Goal: Task Accomplishment & Management: Manage account settings

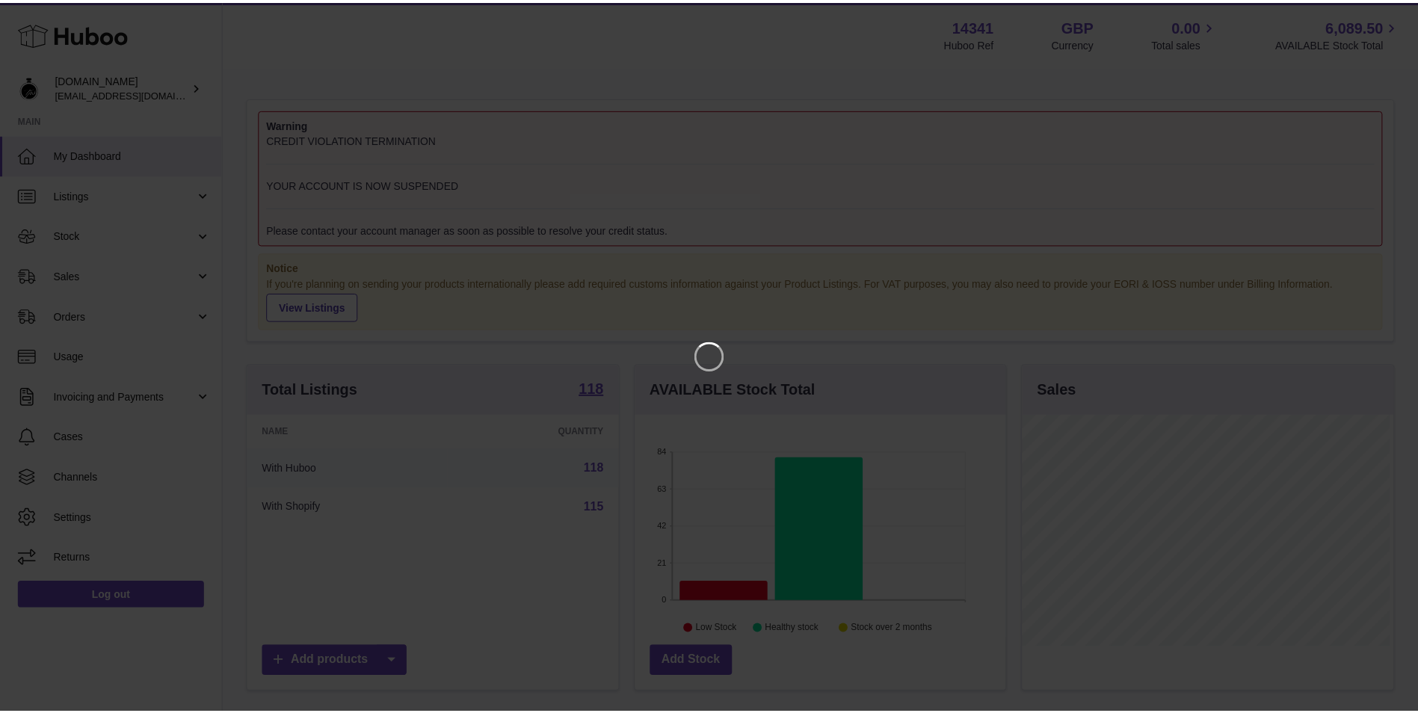
scroll to position [233, 374]
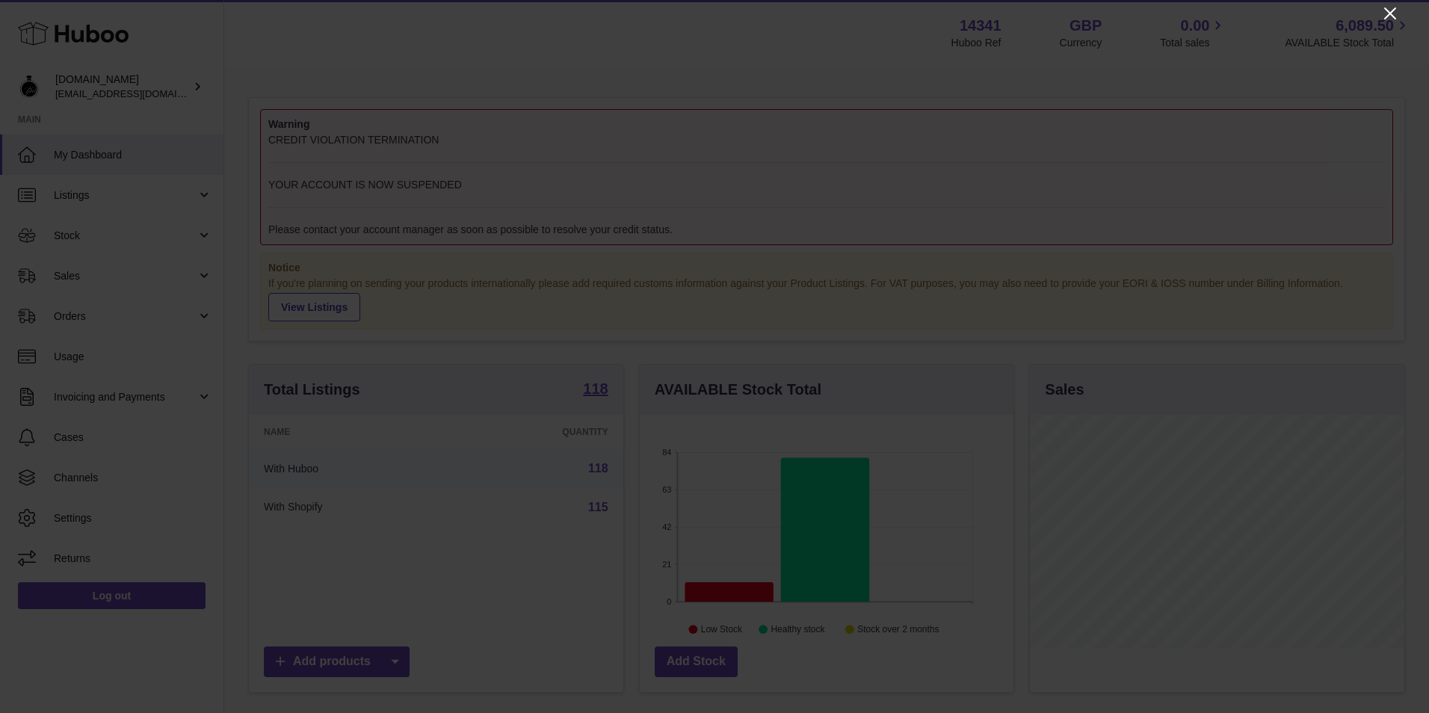
click at [1388, 11] on icon "Close" at bounding box center [1390, 13] width 12 height 12
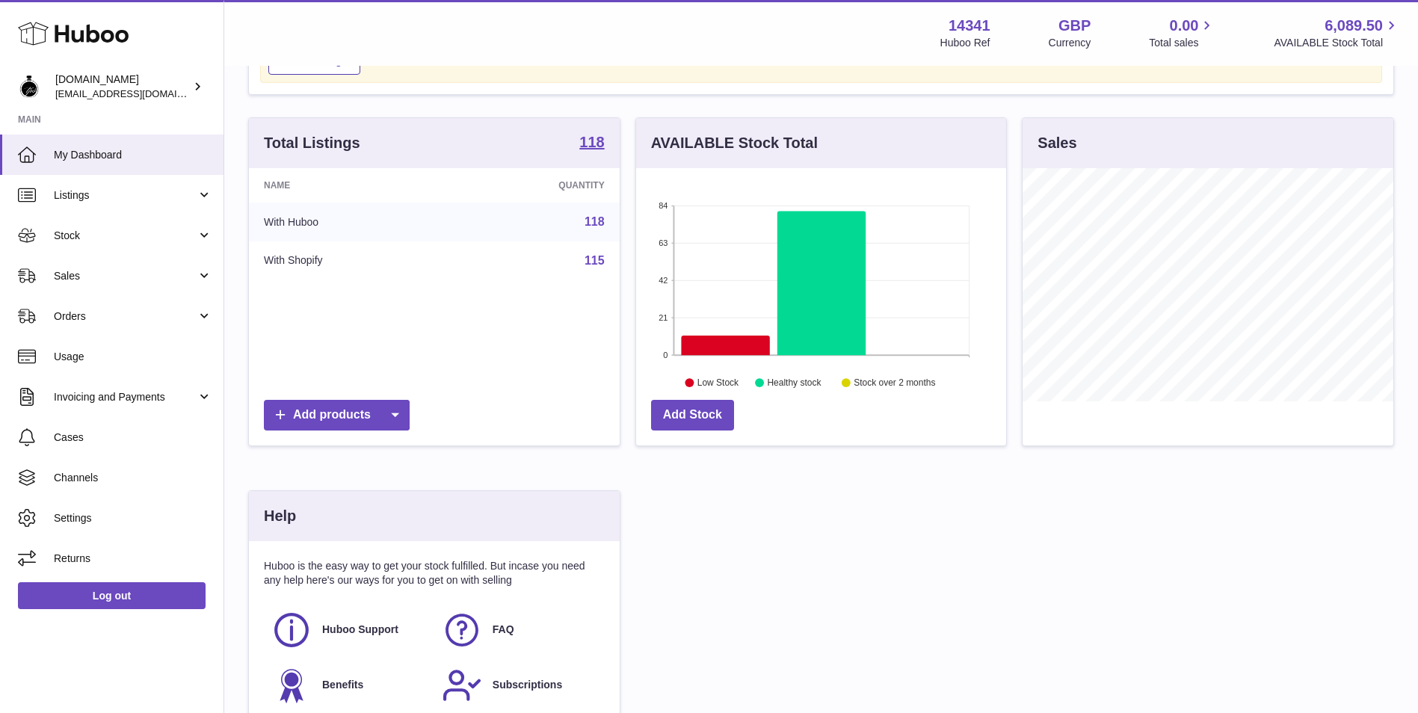
scroll to position [99, 0]
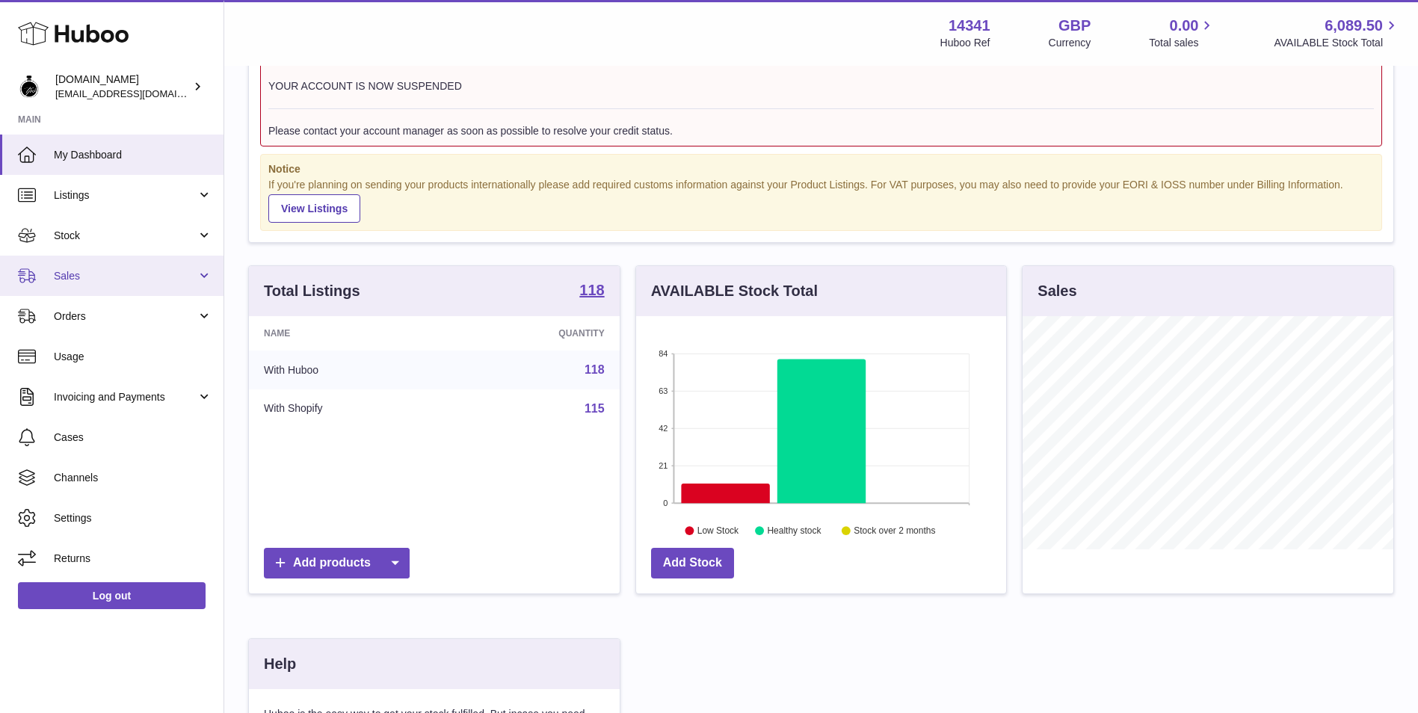
click at [148, 269] on span "Sales" at bounding box center [125, 276] width 143 height 14
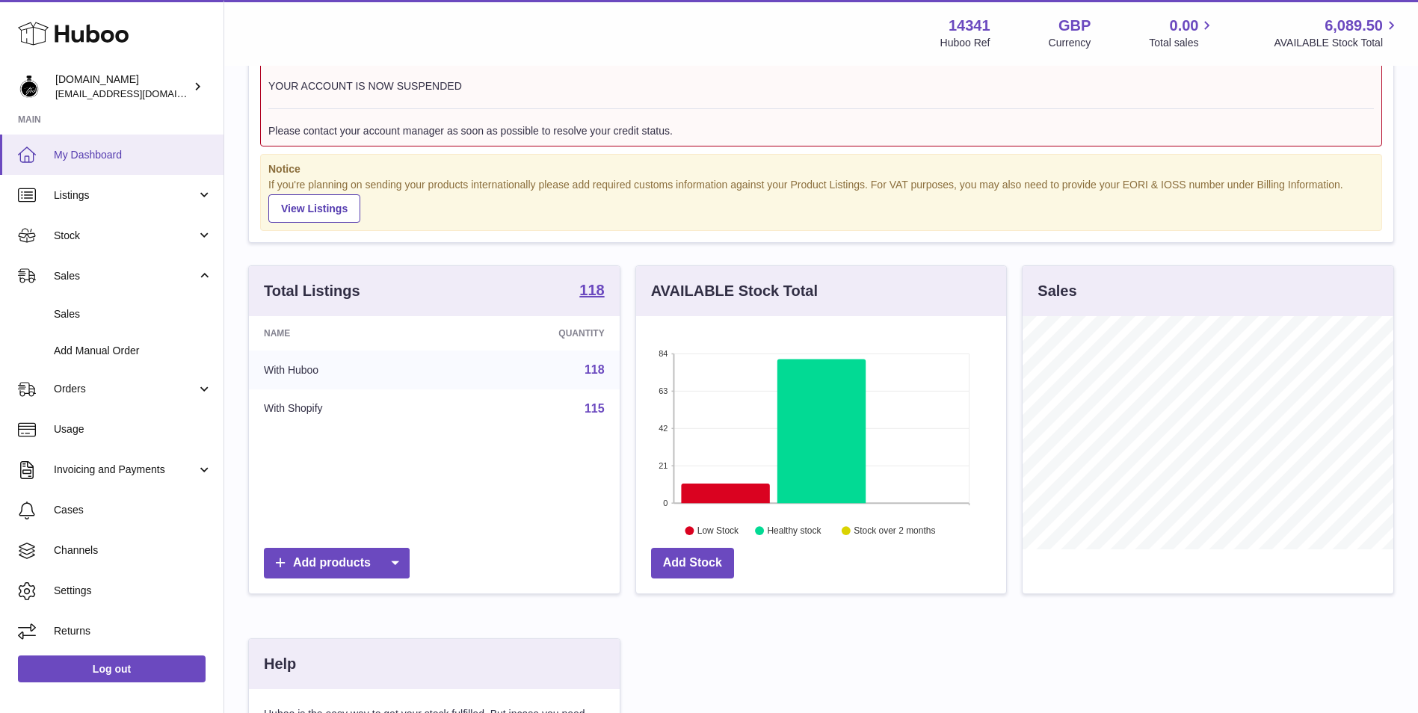
click at [148, 161] on span "My Dashboard" at bounding box center [133, 155] width 158 height 14
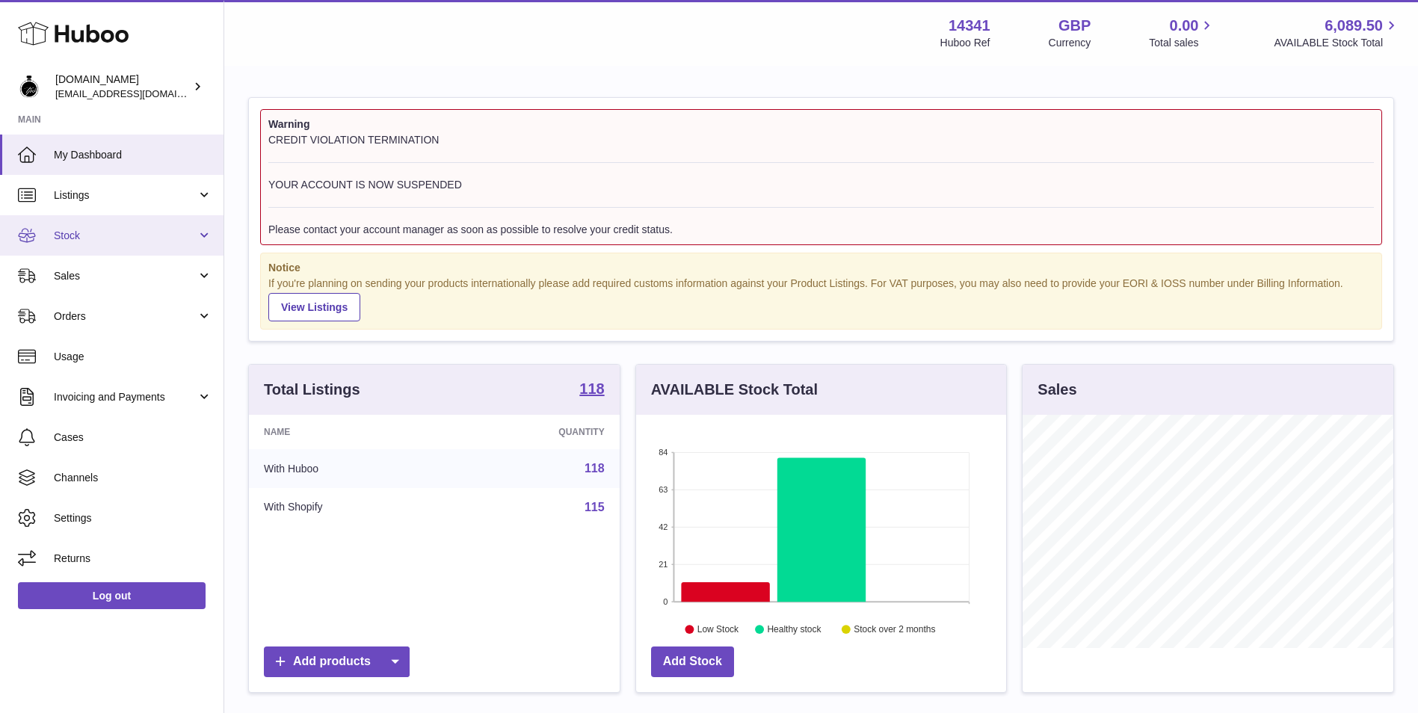
scroll to position [233, 370]
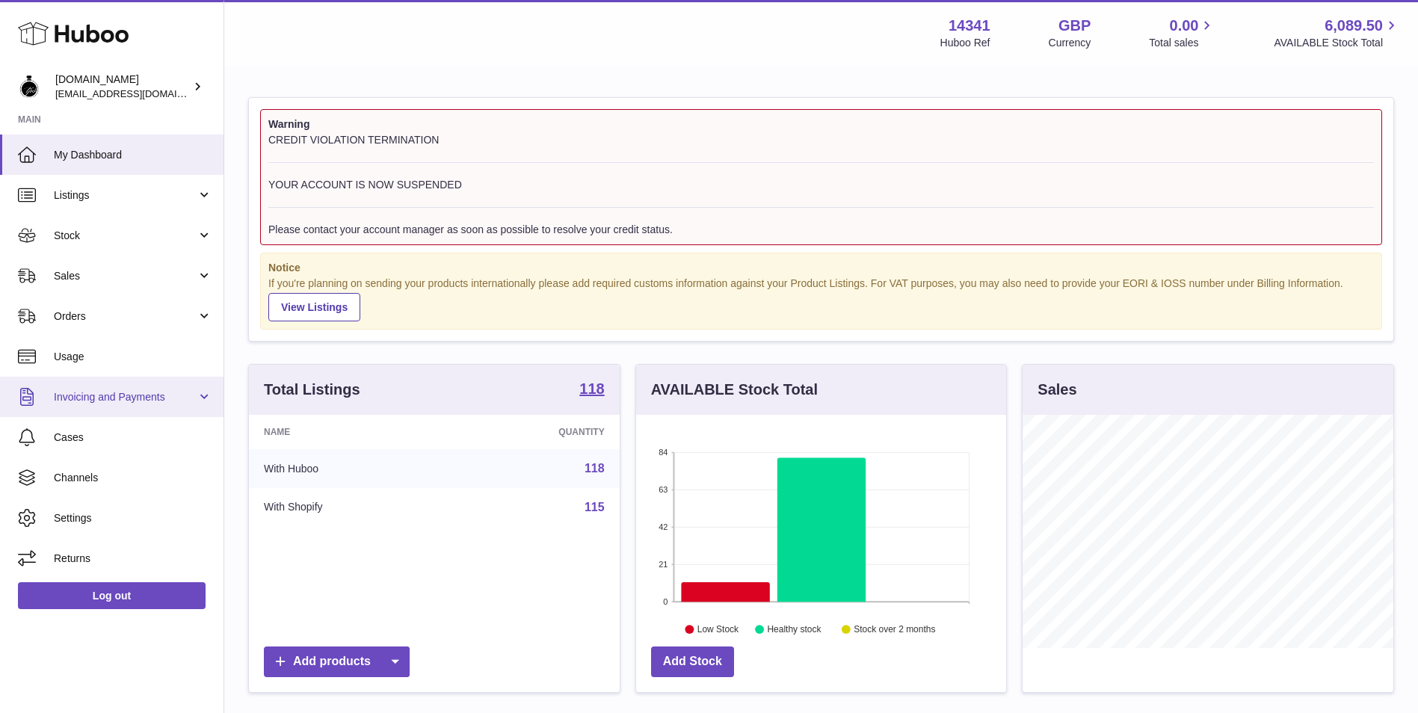
click at [126, 390] on span "Invoicing and Payments" at bounding box center [125, 397] width 143 height 14
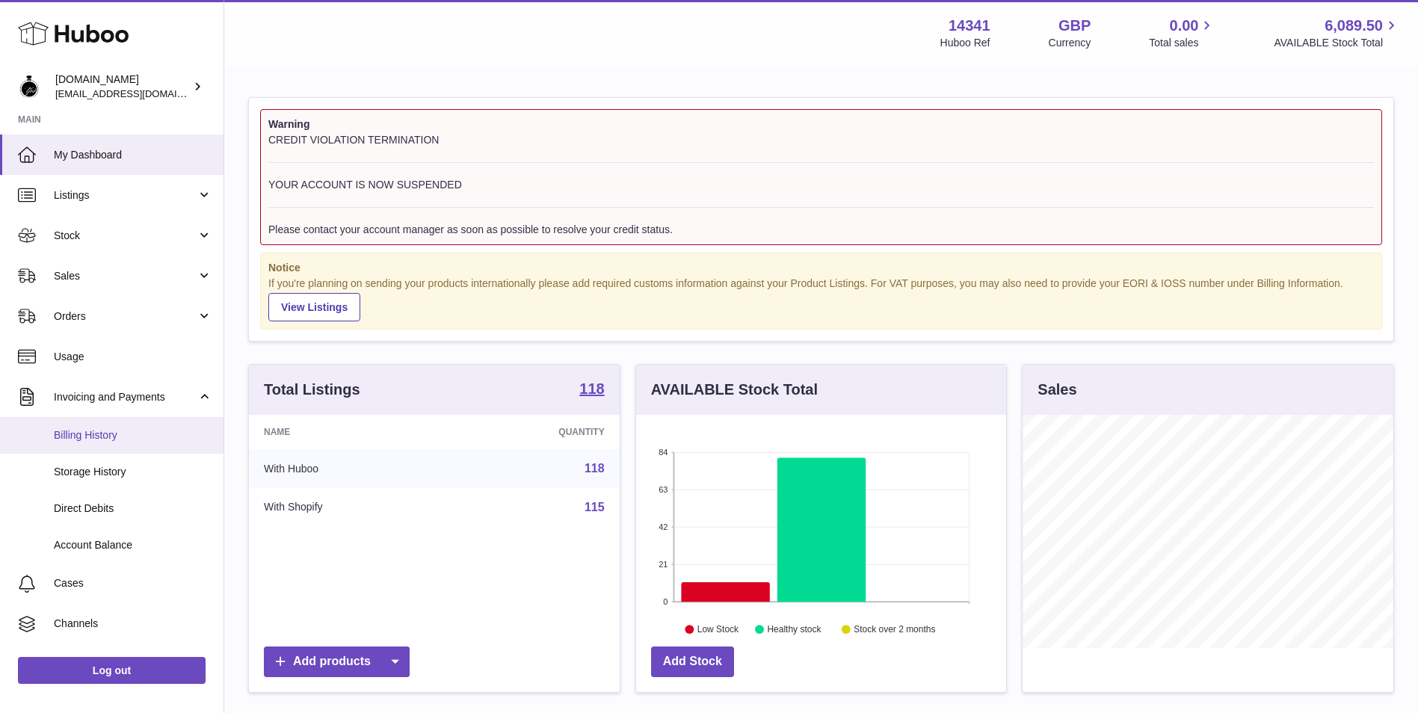
click at [161, 439] on span "Billing History" at bounding box center [133, 435] width 158 height 14
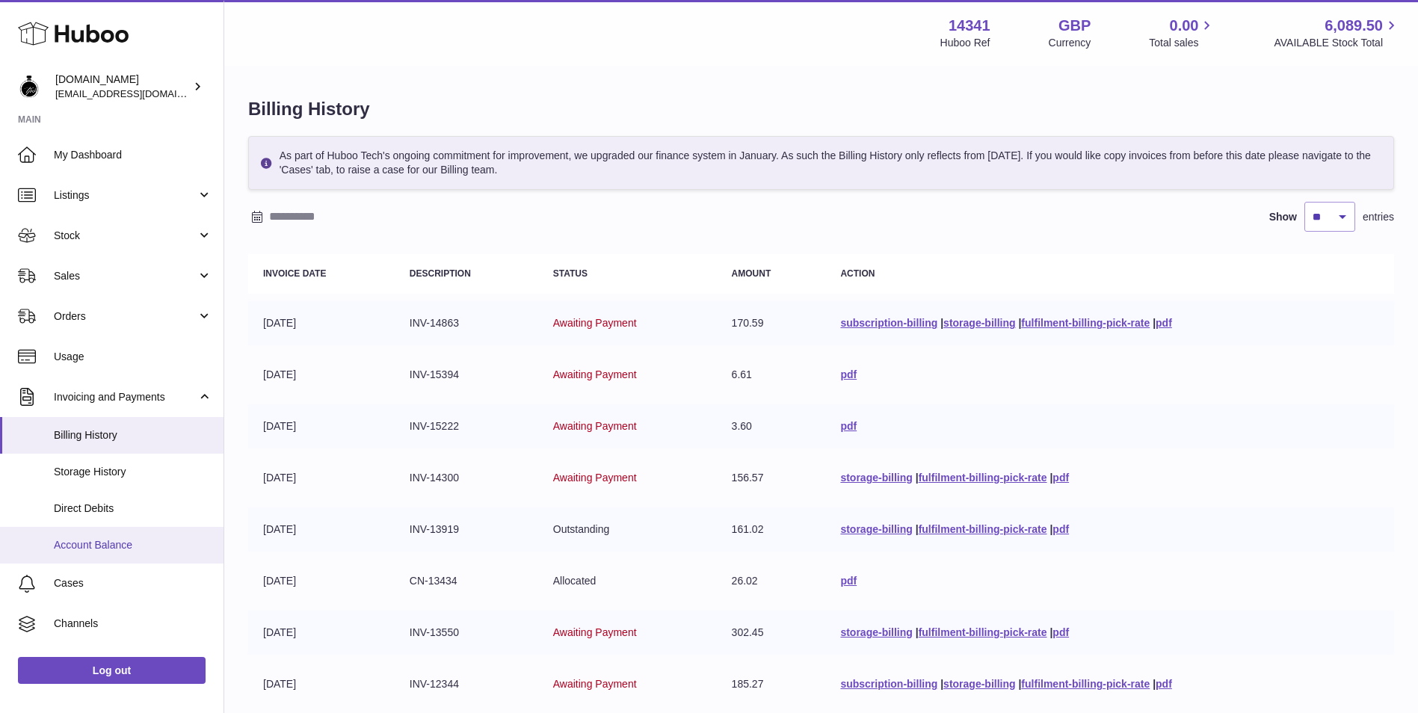
click at [98, 534] on link "Account Balance" at bounding box center [112, 545] width 224 height 37
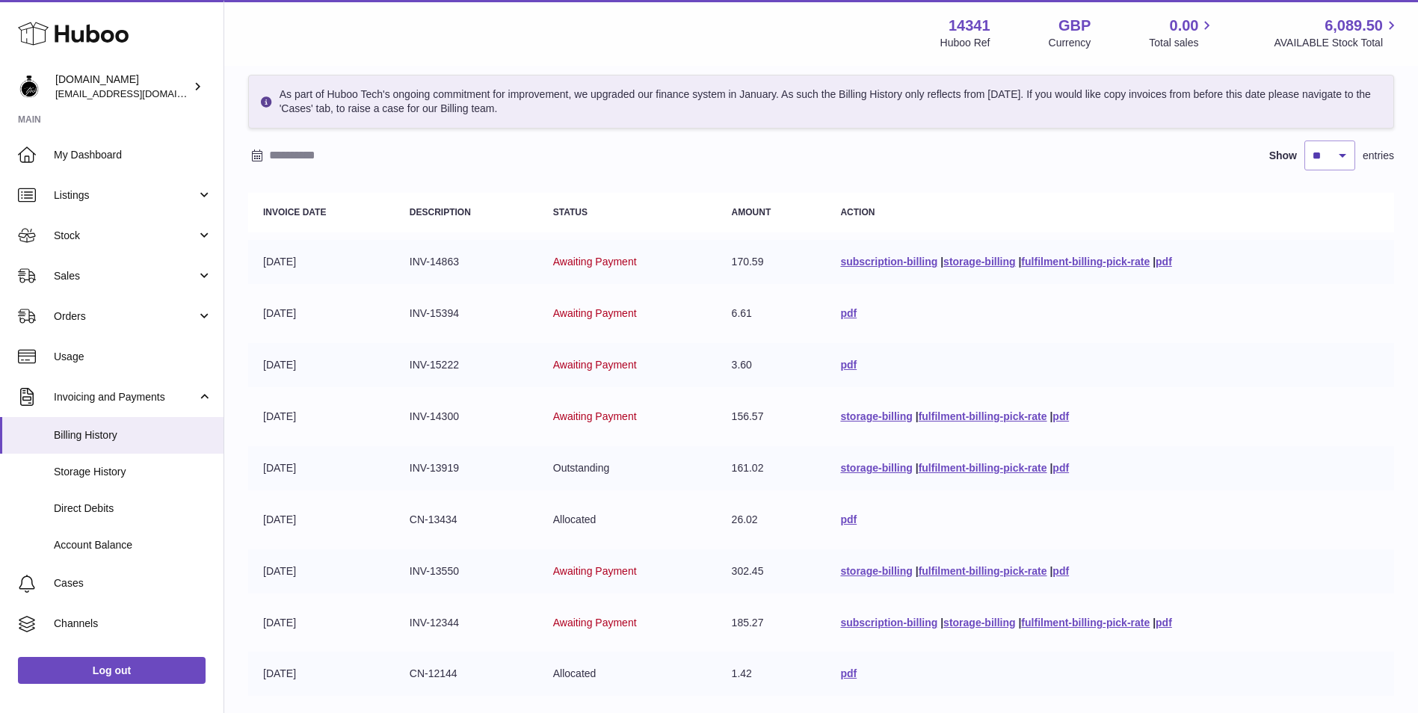
scroll to position [35, 0]
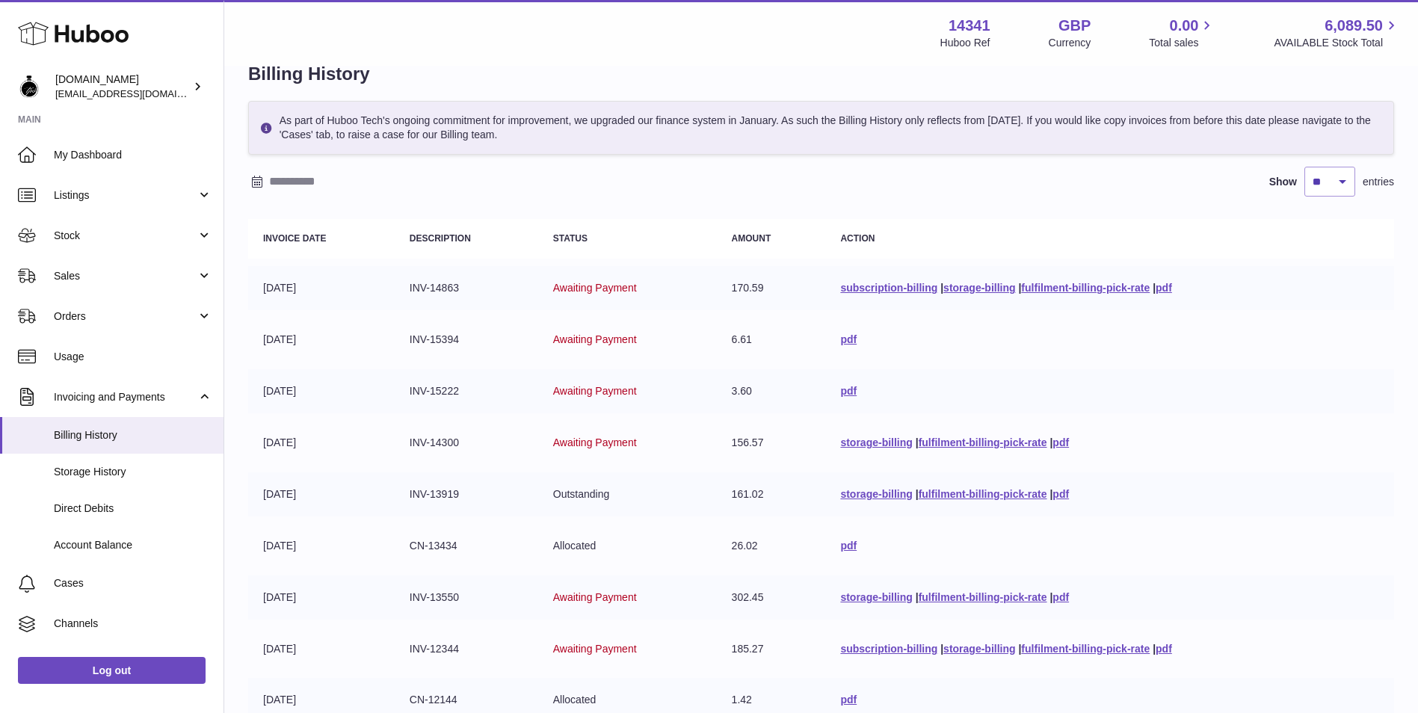
click at [913, 502] on td "storage-billing | fulfilment-billing-pick-rate | pdf" at bounding box center [1109, 494] width 569 height 44
click at [919, 494] on link "fulfilment-billing-pick-rate" at bounding box center [983, 494] width 129 height 12
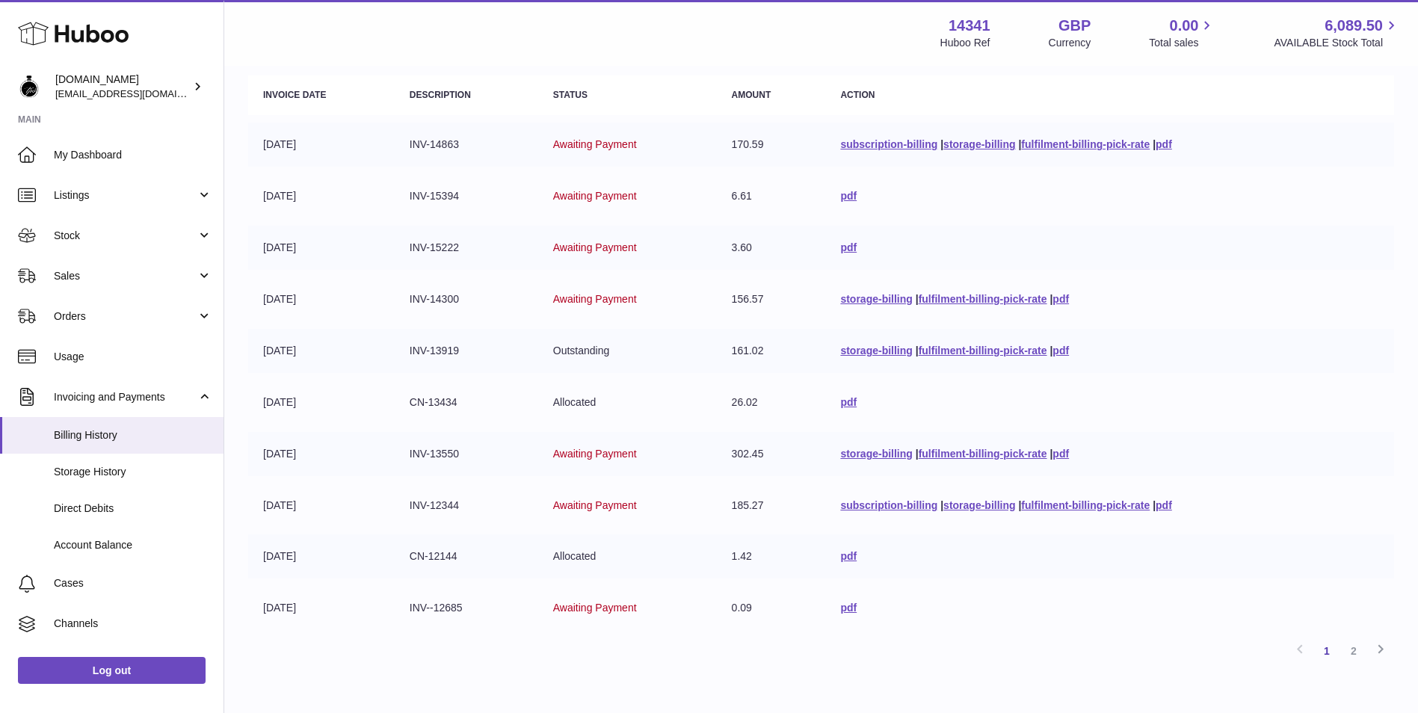
scroll to position [259, 0]
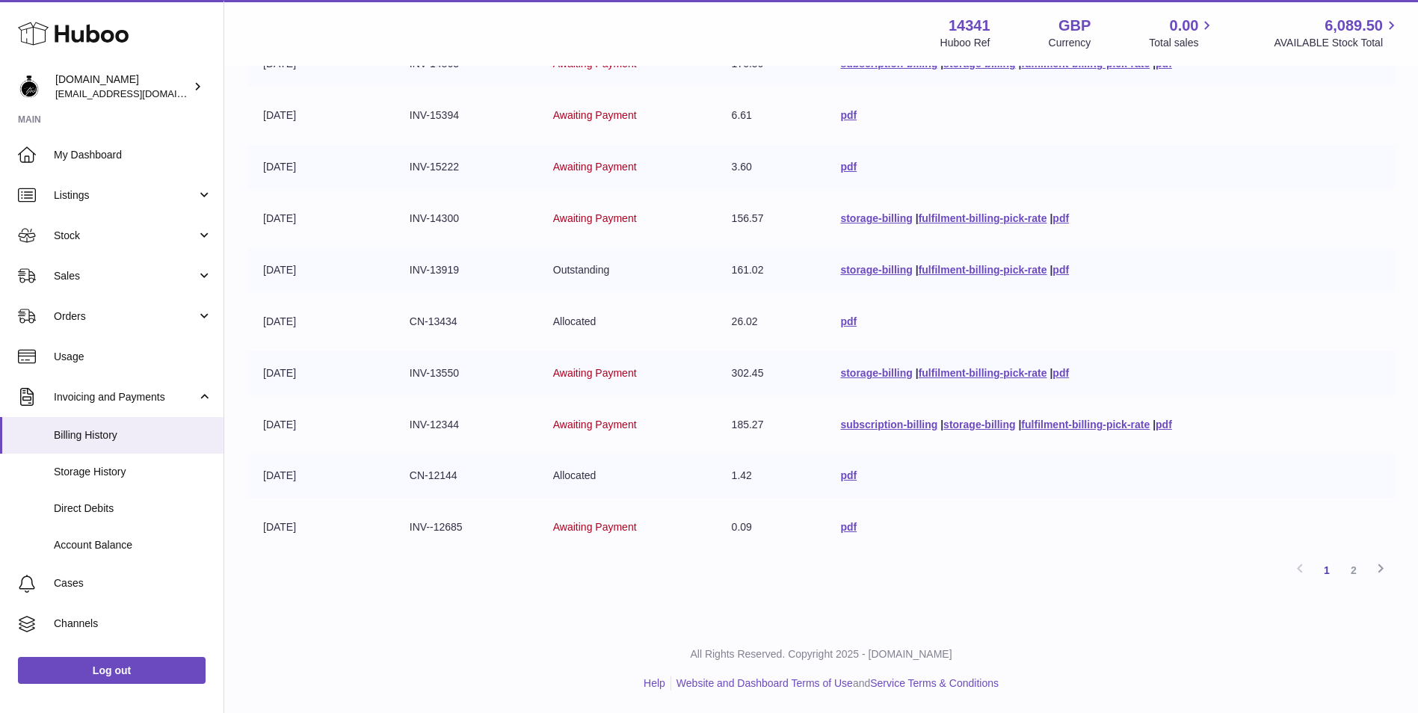
click at [869, 567] on div "Previous 1 2 Next" at bounding box center [821, 570] width 1146 height 27
click at [1361, 572] on link "2" at bounding box center [1353, 570] width 27 height 27
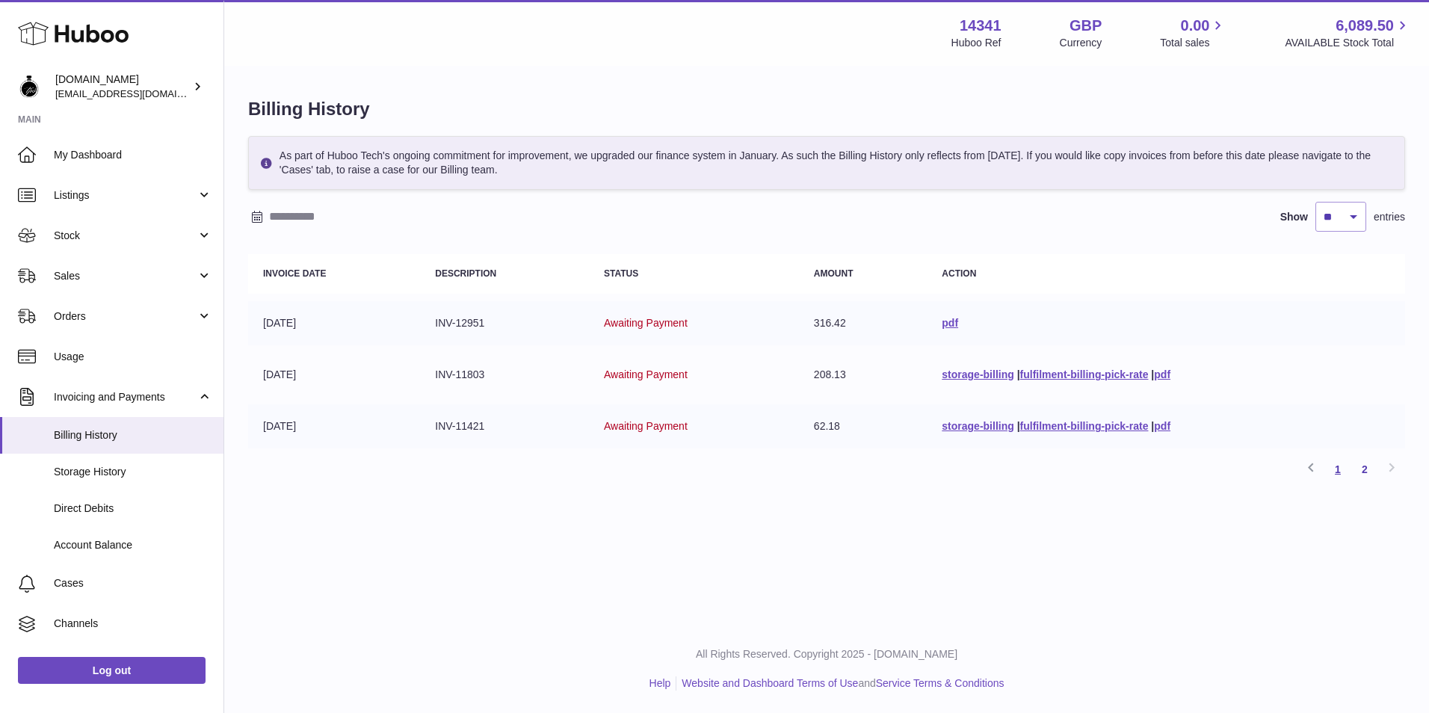
click at [1338, 472] on link "1" at bounding box center [1338, 469] width 27 height 27
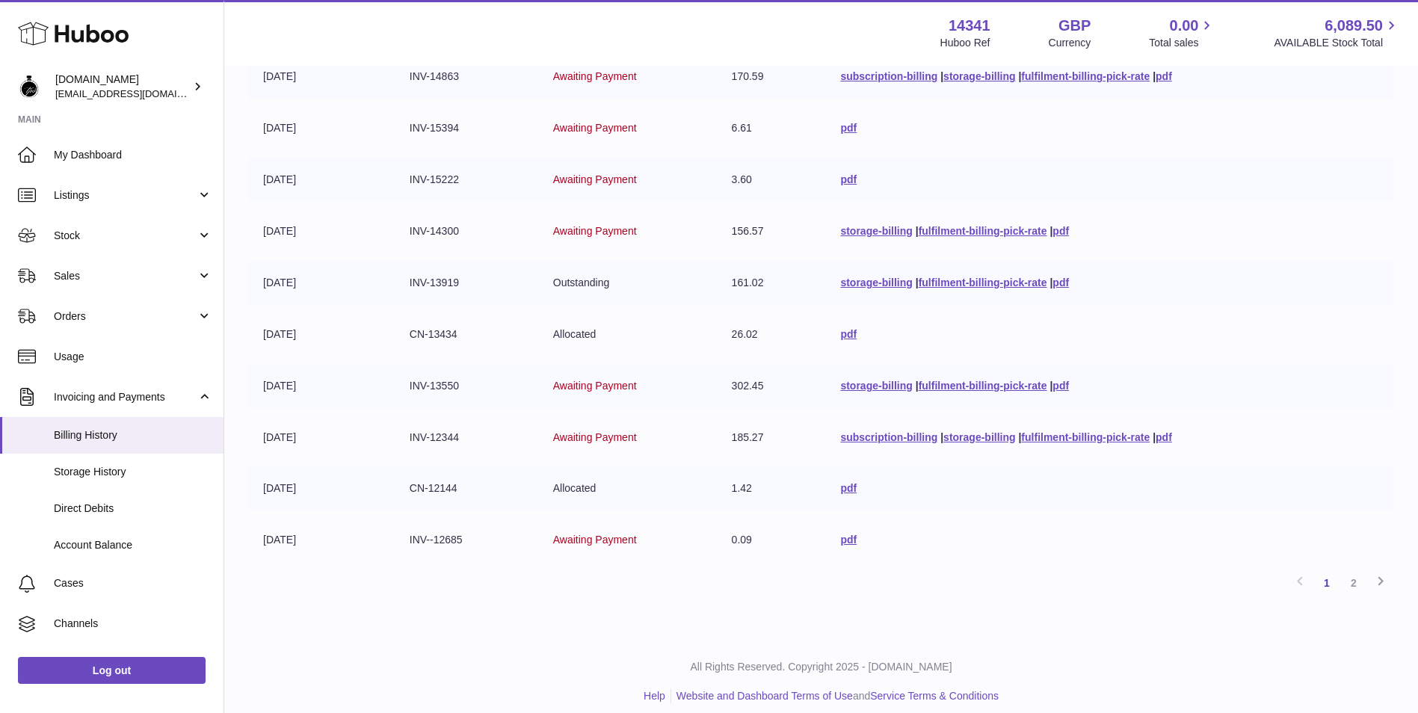
scroll to position [259, 0]
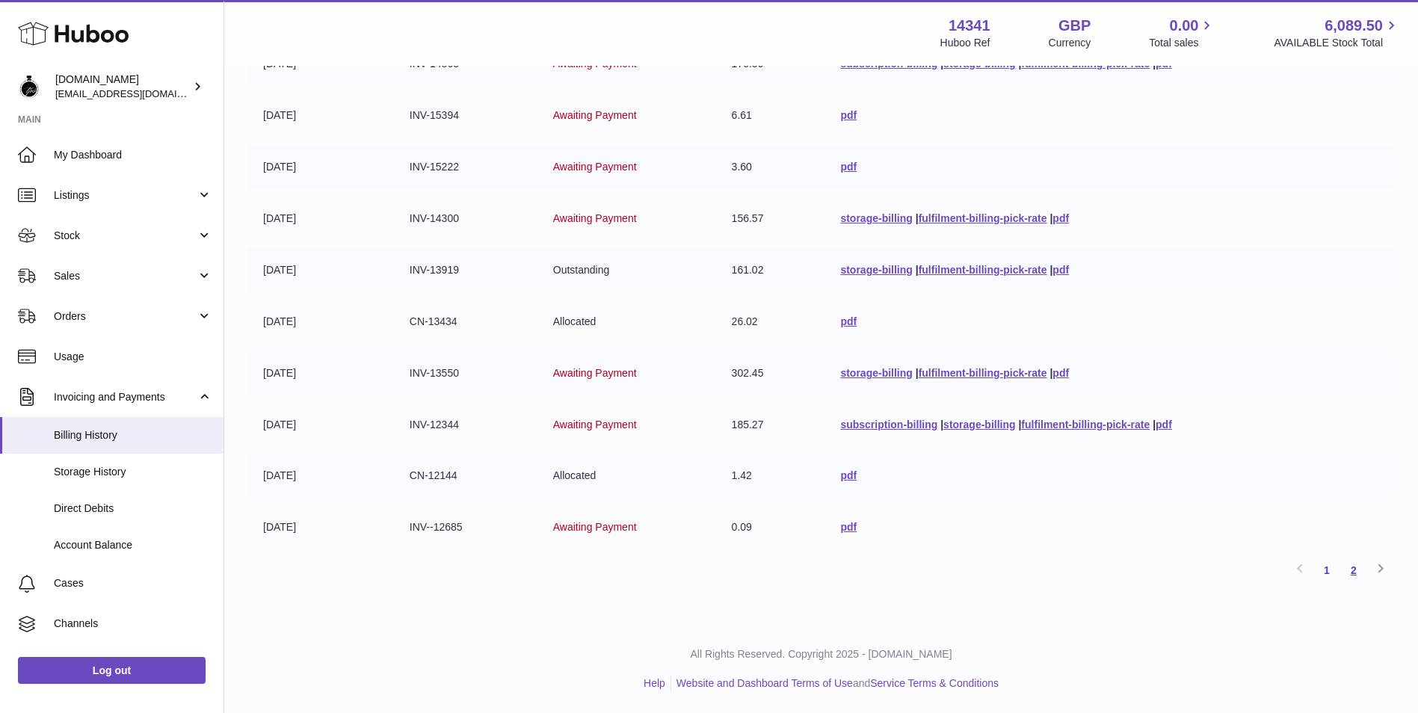
click at [1359, 571] on link "2" at bounding box center [1353, 570] width 27 height 27
